Goal: Transaction & Acquisition: Obtain resource

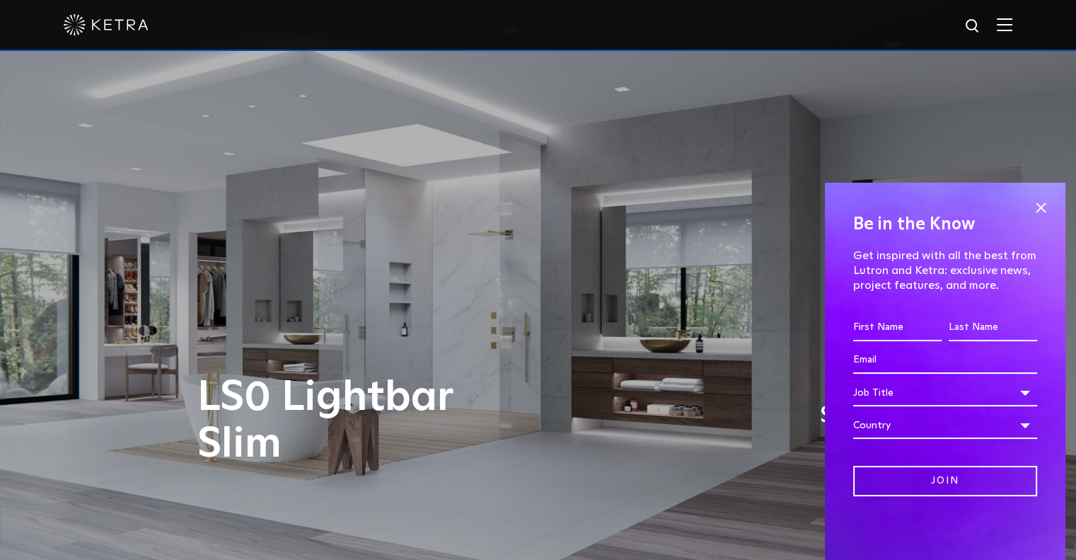
click at [1040, 209] on span at bounding box center [1040, 207] width 21 height 21
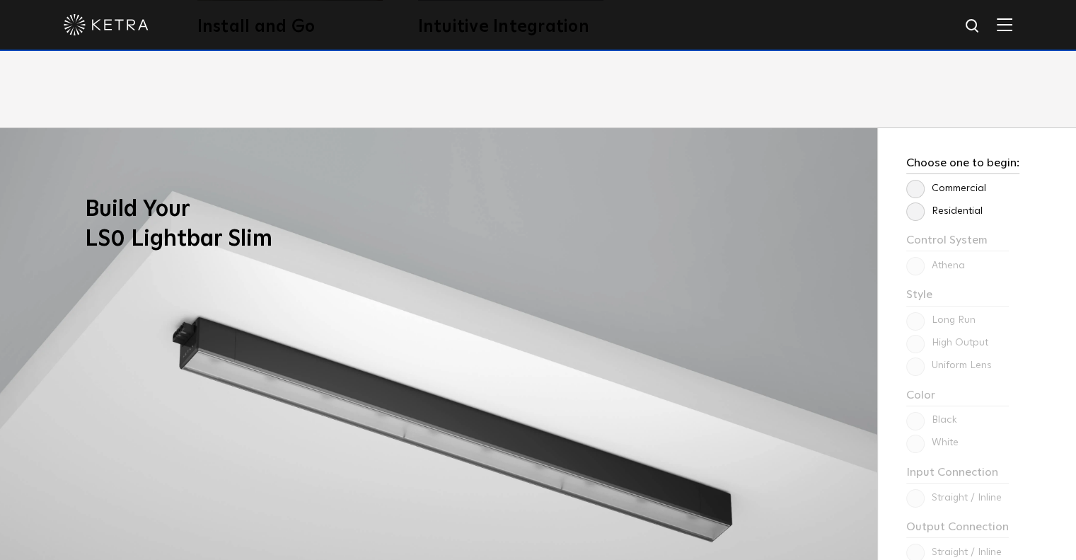
scroll to position [1111, 0]
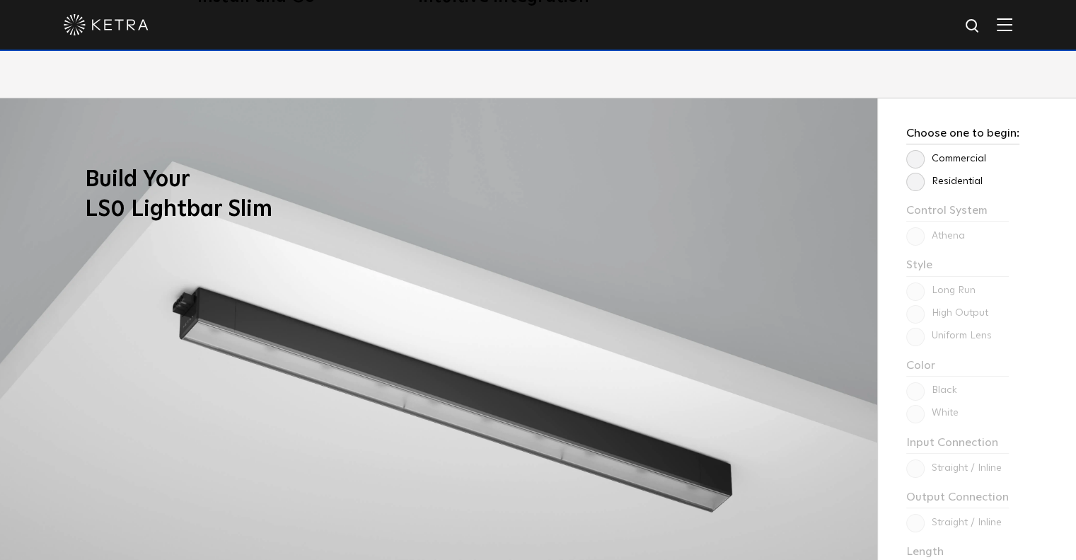
click at [915, 180] on label "Residential" at bounding box center [945, 182] width 76 height 12
click at [0, 0] on input "Residential" at bounding box center [0, 0] width 0 height 0
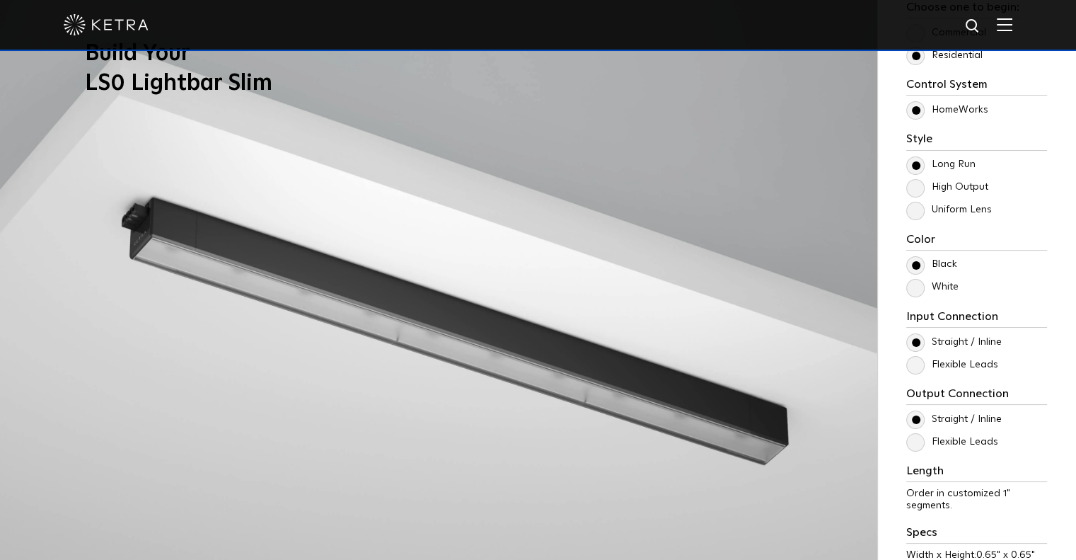
scroll to position [1241, 0]
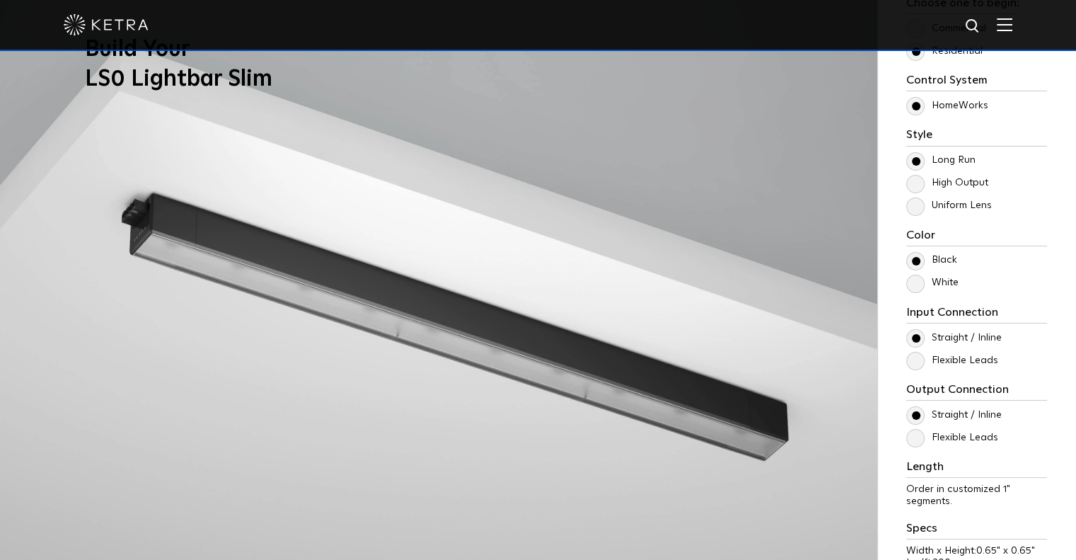
click at [915, 282] on label "White" at bounding box center [933, 283] width 52 height 12
click at [0, 0] on input "White" at bounding box center [0, 0] width 0 height 0
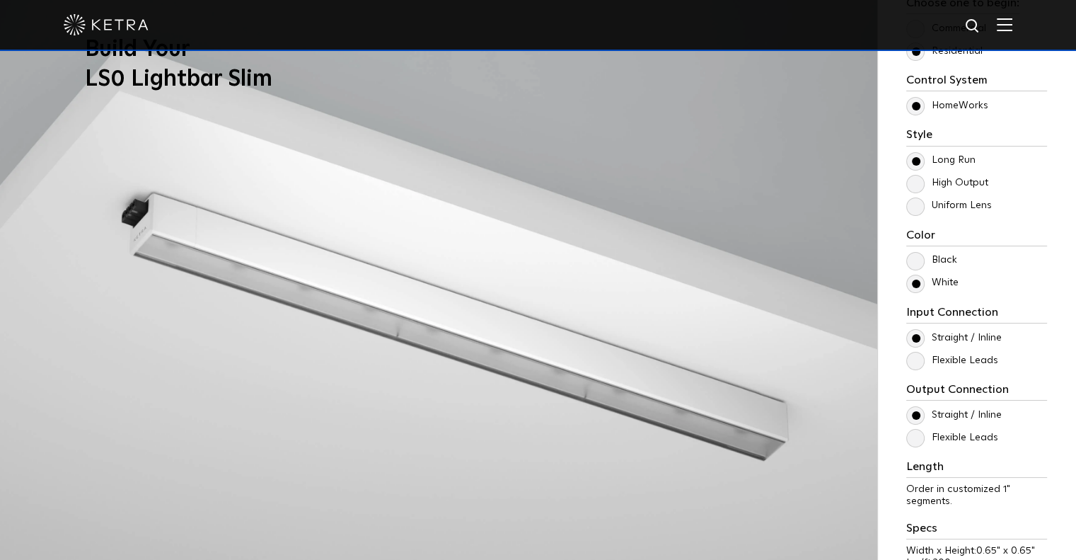
click at [914, 363] on label "Flexible Leads" at bounding box center [953, 361] width 92 height 12
click at [0, 0] on input "Flexible Leads" at bounding box center [0, 0] width 0 height 0
click at [913, 339] on label "Straight / Inline" at bounding box center [955, 338] width 96 height 12
click at [0, 0] on input "Straight / Inline" at bounding box center [0, 0] width 0 height 0
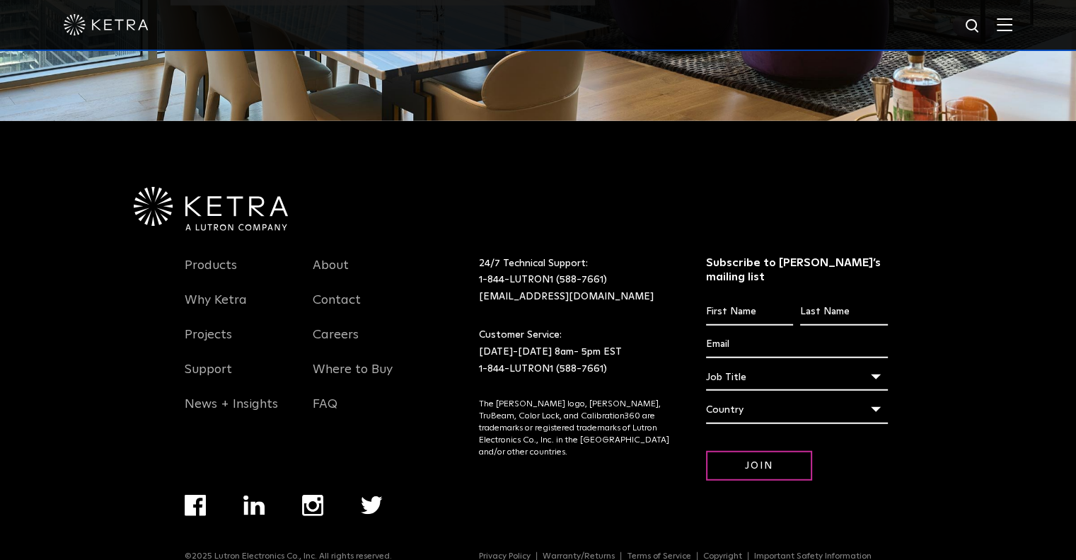
scroll to position [3564, 0]
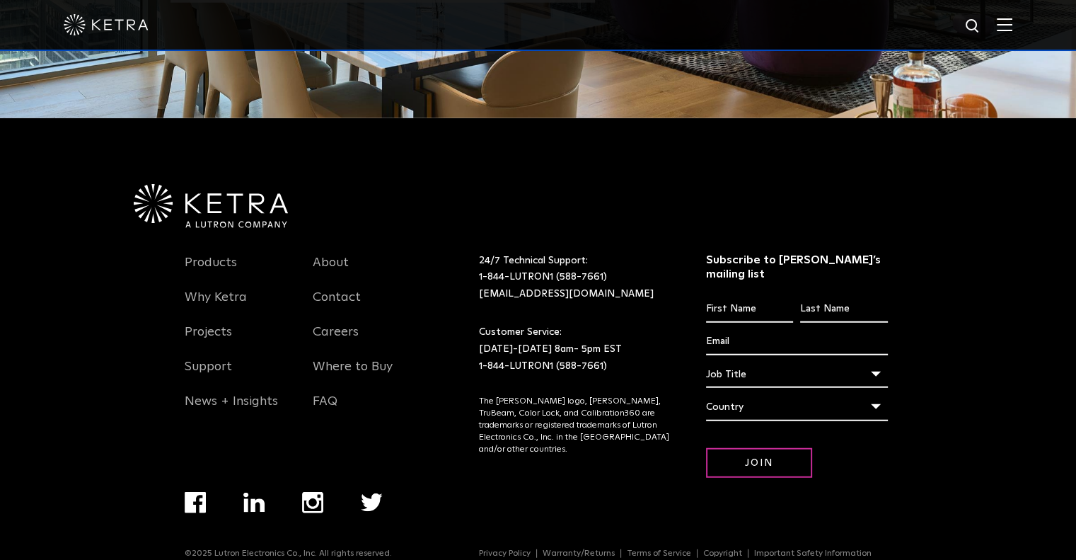
click at [1026, 374] on div "Products Why Ketra Projects Support News + Insights About Contact Careers Where…" at bounding box center [538, 351] width 1076 height 467
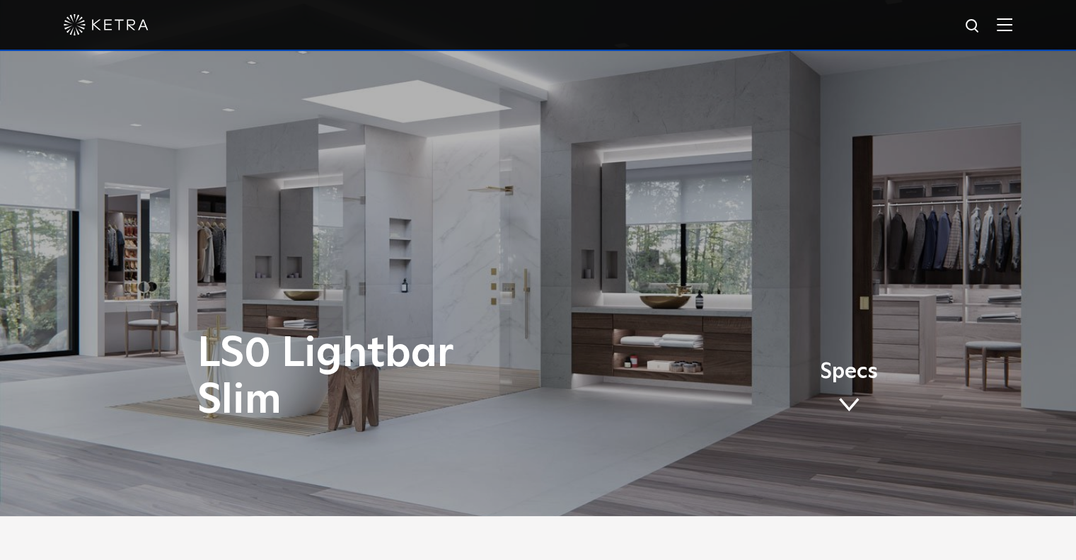
scroll to position [0, 0]
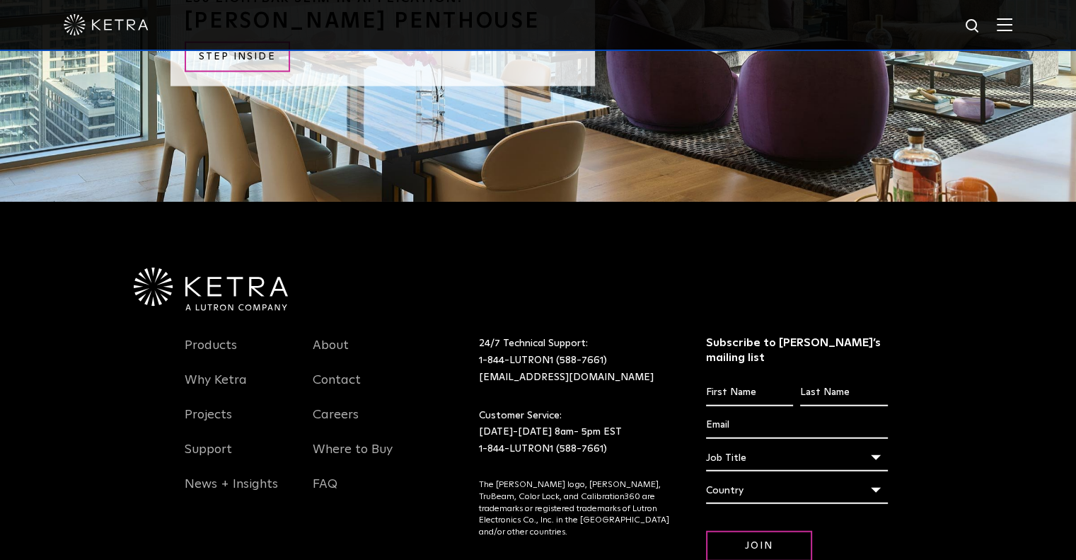
scroll to position [3374, 0]
click at [337, 452] on link "Where to Buy" at bounding box center [353, 457] width 80 height 33
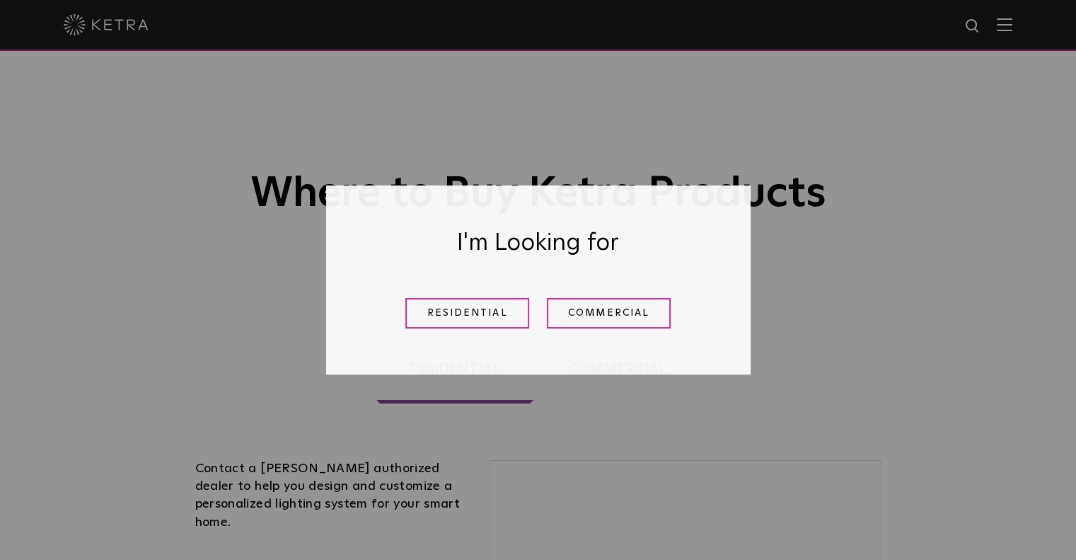
click at [476, 311] on link "Residential" at bounding box center [468, 313] width 124 height 30
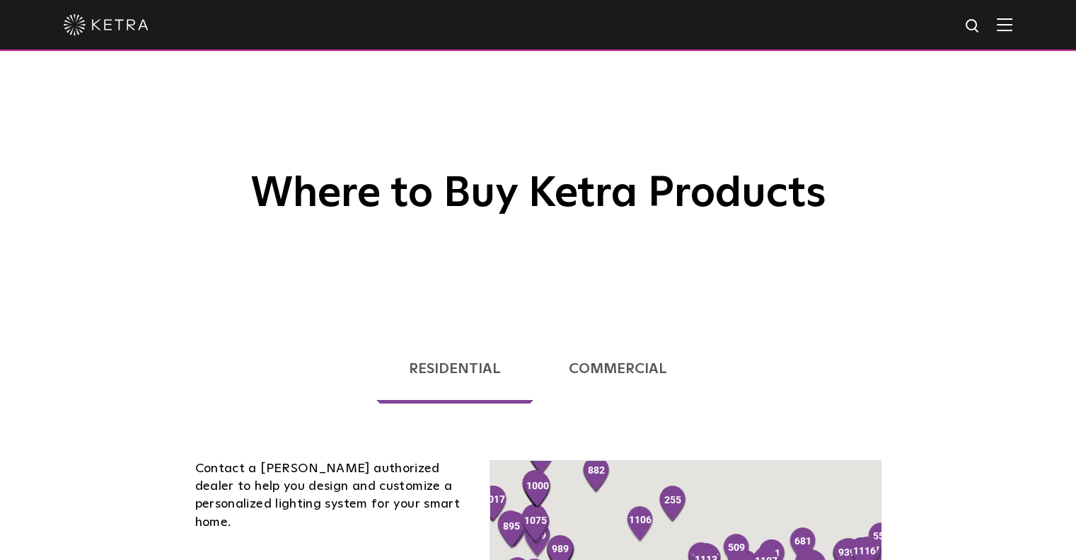
scroll to position [417, 0]
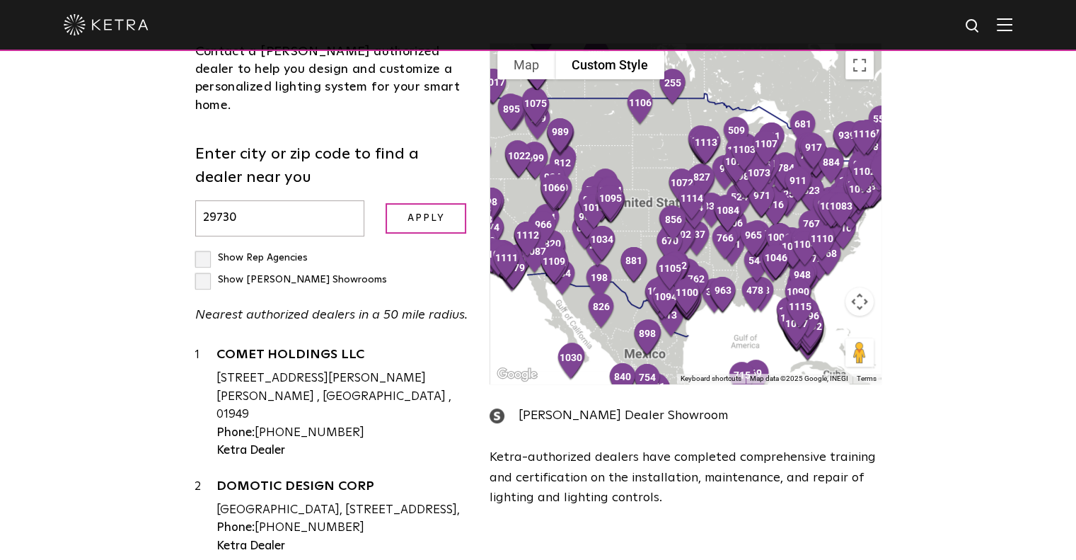
type input "29730"
click at [439, 205] on input "Apply" at bounding box center [426, 218] width 81 height 30
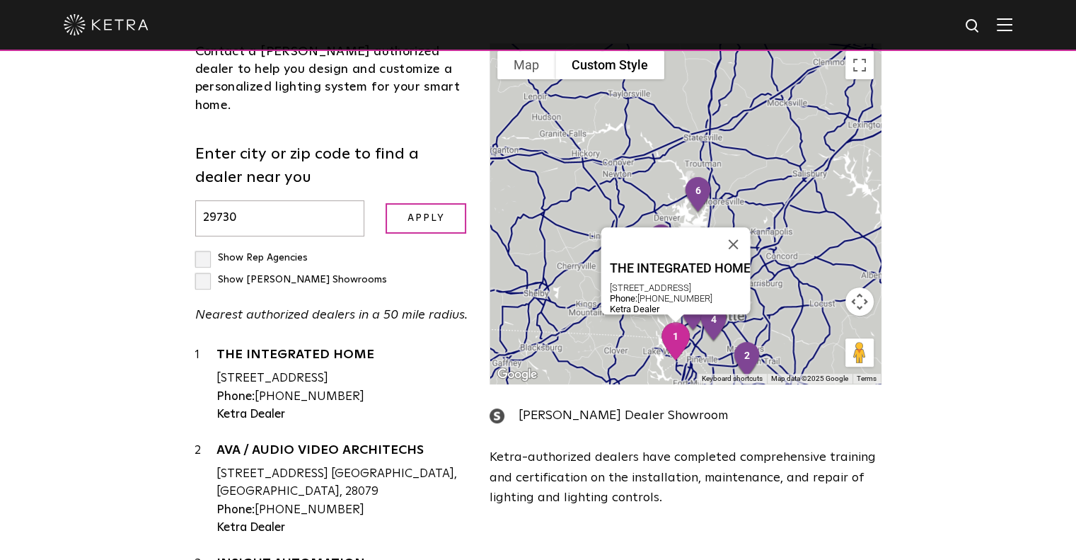
click at [674, 338] on img "1" at bounding box center [675, 341] width 41 height 50
click at [370, 369] on div "[STREET_ADDRESS]" at bounding box center [343, 378] width 253 height 18
click at [224, 348] on link "THE INTEGRATED HOME" at bounding box center [343, 357] width 253 height 18
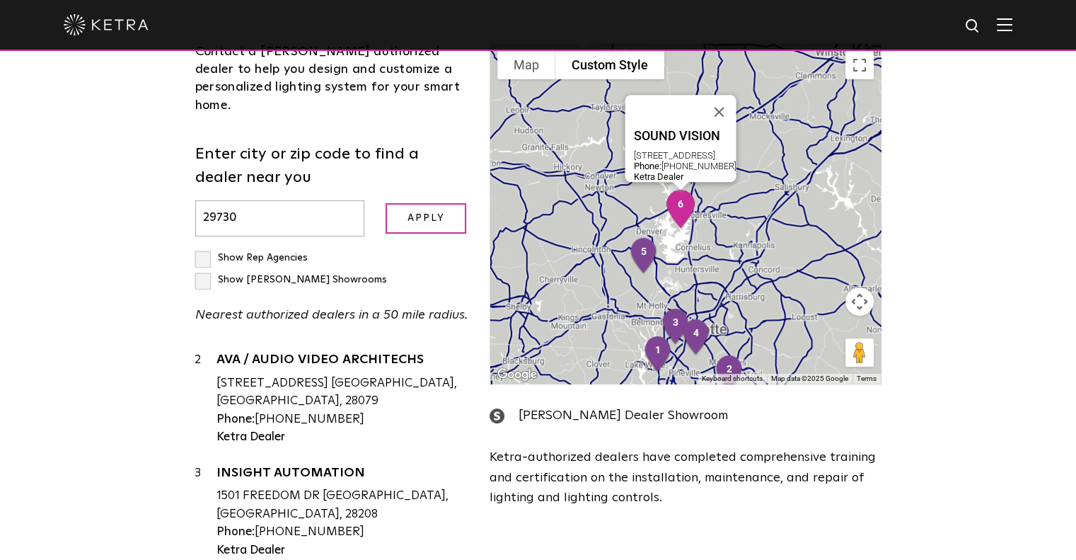
scroll to position [0, 0]
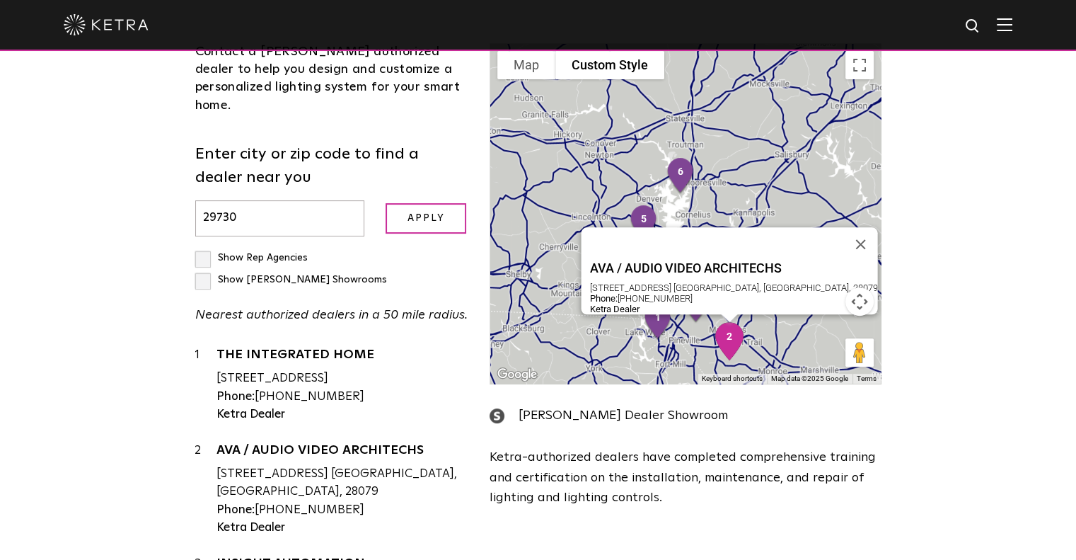
click at [314, 444] on link "AVA / AUDIO VIDEO ARCHITECHS" at bounding box center [343, 453] width 253 height 18
